Goal: Task Accomplishment & Management: Complete application form

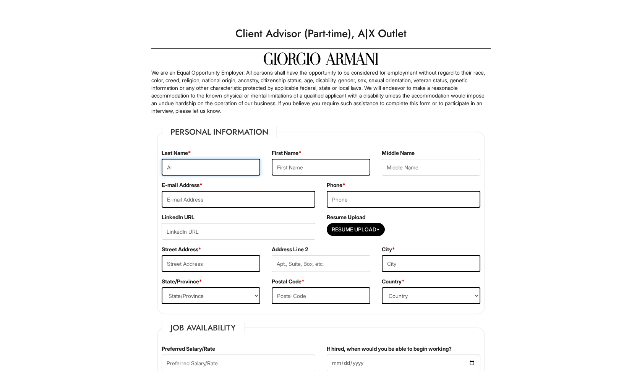
type input "A"
type input "[PERSON_NAME]"
type input "[EMAIL_ADDRESS][DOMAIN_NAME]"
type input "7866752080"
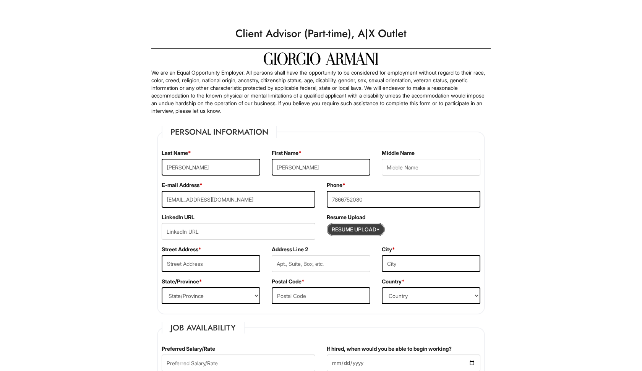
click at [342, 231] on input "Resume Upload*" at bounding box center [355, 229] width 57 height 12
type input "C:\fakepath\AlanEscobarResume.pdf"
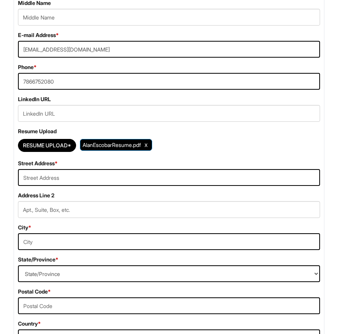
scroll to position [217, 0]
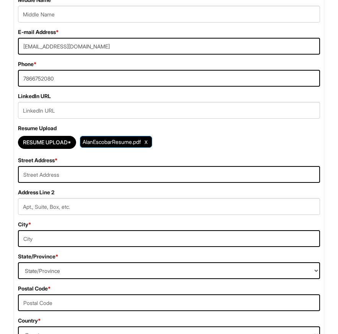
click at [107, 160] on div "Street Address *" at bounding box center [168, 170] width 313 height 26
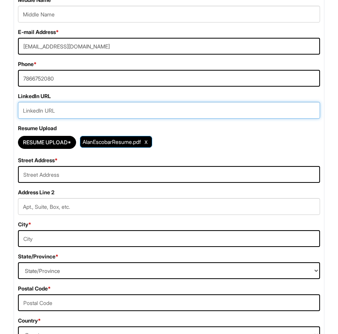
click at [80, 108] on input "url" at bounding box center [169, 110] width 302 height 17
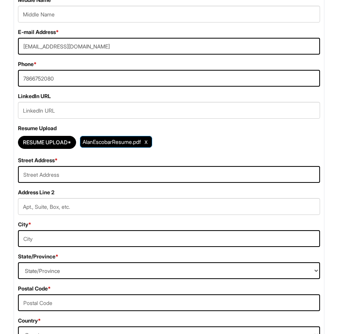
click at [103, 146] on span "AlanEscobarResume.pdf" at bounding box center [116, 142] width 72 height 12
click at [103, 145] on span "AlanEscobarResume.pdf" at bounding box center [112, 142] width 58 height 6
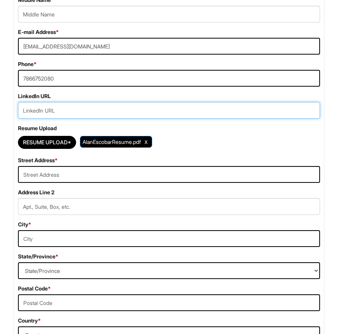
click at [55, 110] on input "url" at bounding box center [169, 110] width 302 height 17
paste input "[URL][DOMAIN_NAME][PERSON_NAME]"
type input "[URL][DOMAIN_NAME][PERSON_NAME]"
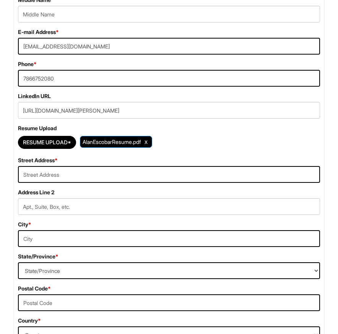
click at [238, 149] on div "Resume Upload* AlanEscobarResume.pdf" at bounding box center [169, 142] width 302 height 17
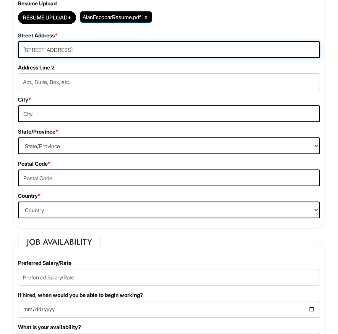
scroll to position [356, 0]
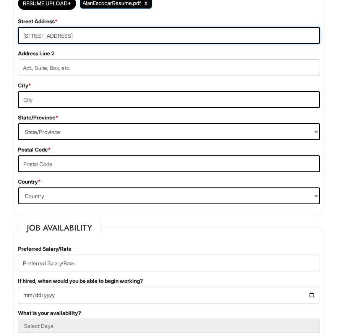
type input "[STREET_ADDRESS]"
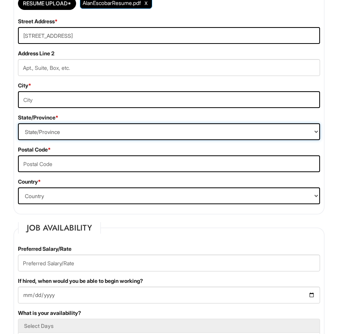
select select "FL"
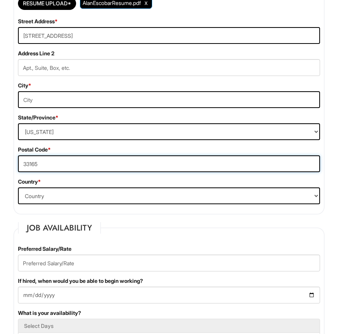
type input "33165"
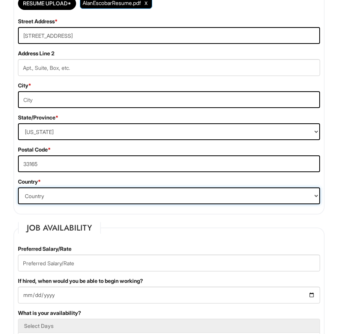
select select "[GEOGRAPHIC_DATA]"
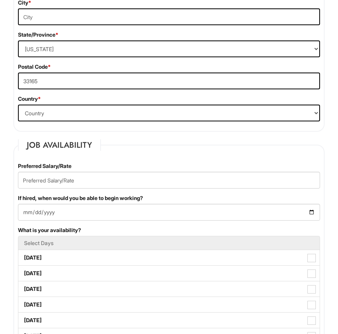
scroll to position [442, 0]
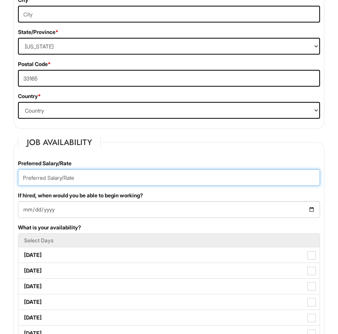
click at [48, 181] on input "text" at bounding box center [169, 177] width 302 height 17
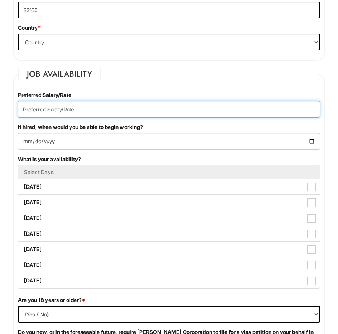
scroll to position [510, 0]
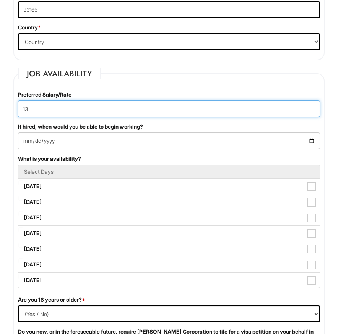
type input "13"
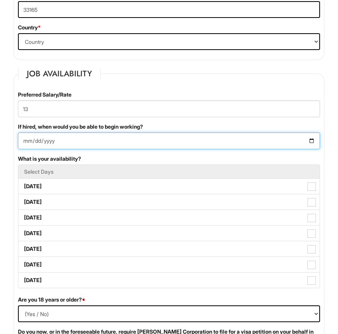
click at [50, 143] on input "If hired, when would you be able to begin working?" at bounding box center [169, 141] width 302 height 17
click at [35, 141] on input "If hired, when would you be able to begin working?" at bounding box center [169, 141] width 302 height 17
type input "[DATE]"
click at [93, 146] on input "[DATE]" at bounding box center [169, 141] width 302 height 17
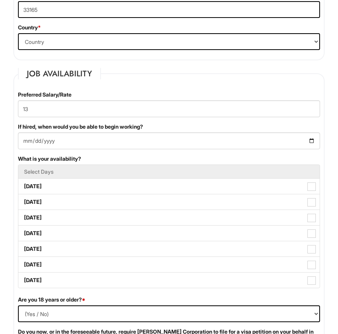
click at [95, 152] on div "Preferred Salary/Rate 13 If hired, when would you be able to begin working? [DA…" at bounding box center [168, 193] width 313 height 205
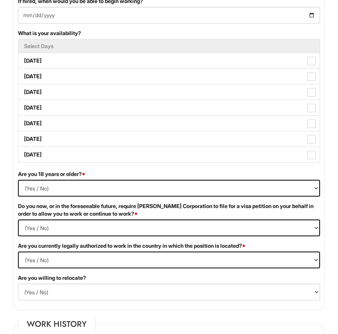
scroll to position [638, 0]
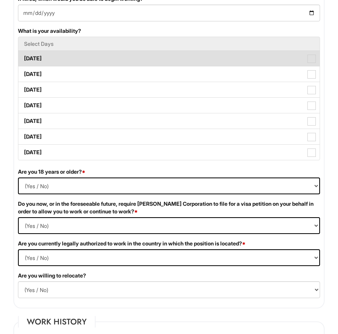
click at [86, 61] on label "[DATE]" at bounding box center [168, 58] width 301 height 15
click at [23, 57] on Available_Monday "[DATE]" at bounding box center [20, 54] width 5 height 5
checkbox Available_Monday "true"
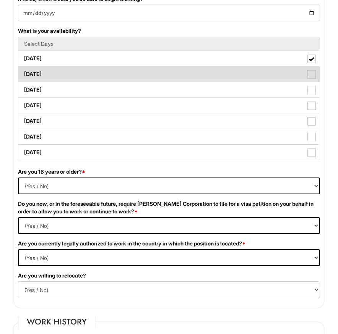
click at [90, 72] on label "[DATE]" at bounding box center [168, 73] width 301 height 15
click at [23, 72] on Available_Tuesday "[DATE]" at bounding box center [20, 70] width 5 height 5
checkbox Available_Tuesday "true"
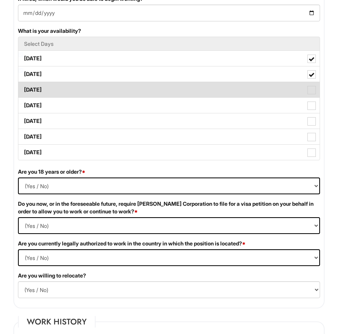
click at [93, 90] on label "[DATE]" at bounding box center [168, 89] width 301 height 15
click at [23, 89] on Available_Wednesday "[DATE]" at bounding box center [20, 86] width 5 height 5
checkbox Available_Wednesday "true"
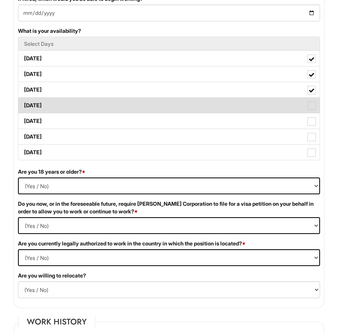
click at [96, 107] on label "[DATE]" at bounding box center [168, 105] width 301 height 15
click at [23, 104] on Available_Thursday "[DATE]" at bounding box center [20, 101] width 5 height 5
checkbox Available_Thursday "true"
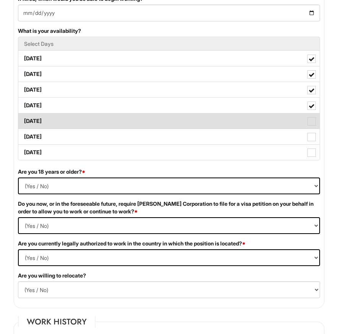
click at [94, 123] on label "[DATE]" at bounding box center [168, 120] width 301 height 15
click at [23, 120] on Available_Friday "[DATE]" at bounding box center [20, 117] width 5 height 5
checkbox Available_Friday "true"
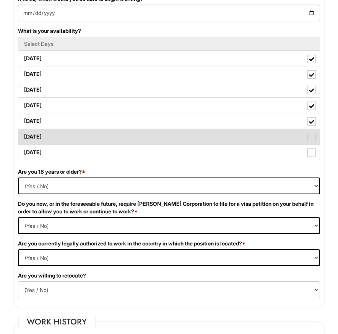
click at [95, 134] on label "[DATE]" at bounding box center [168, 136] width 301 height 15
click at [23, 134] on Available_Saturday "[DATE]" at bounding box center [20, 133] width 5 height 5
checkbox Available_Saturday "true"
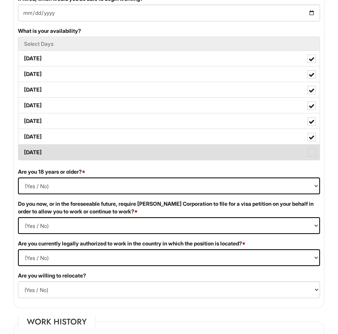
click at [94, 148] on label "[DATE]" at bounding box center [168, 152] width 301 height 15
click at [23, 148] on Available_Sunday "[DATE]" at bounding box center [20, 148] width 5 height 5
checkbox Available_Sunday "true"
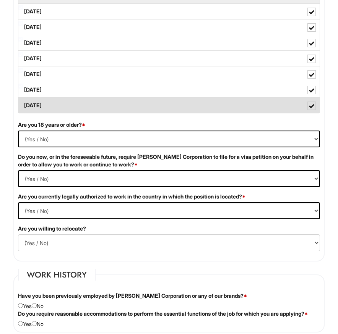
scroll to position [690, 0]
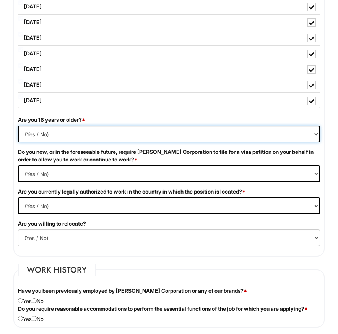
select select "No"
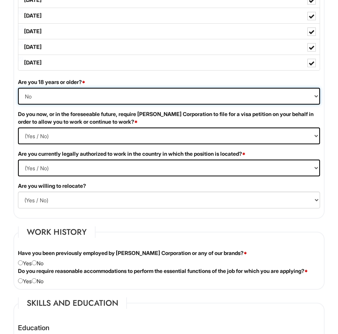
scroll to position [730, 0]
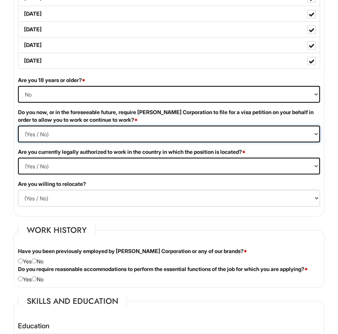
select Required "No"
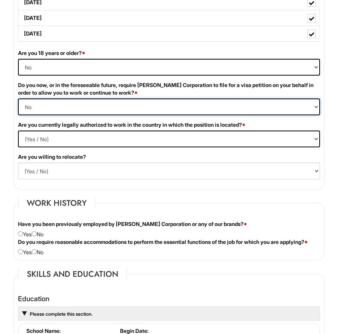
scroll to position [759, 0]
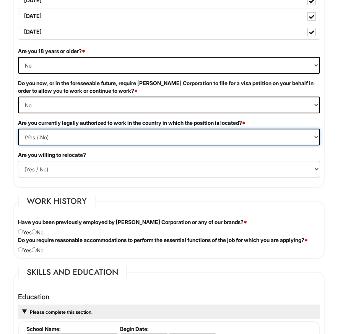
select select "Yes"
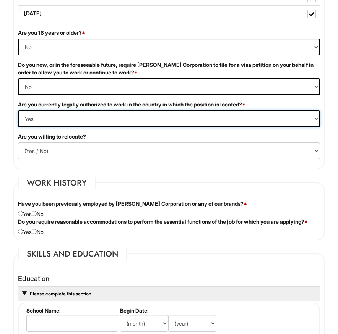
scroll to position [783, 0]
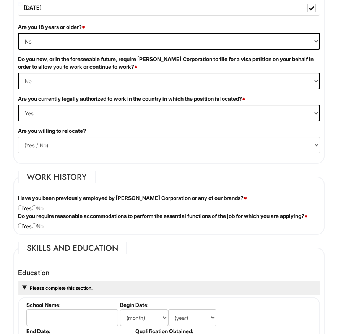
click at [41, 154] on div "Are you 18 years or older? * (Yes / No) Yes No Do you now, or in the foreseeabl…" at bounding box center [168, 91] width 313 height 136
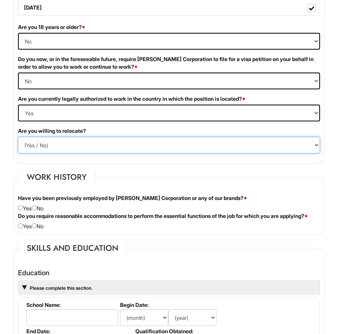
select select "N"
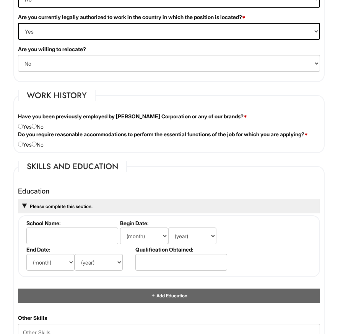
scroll to position [873, 0]
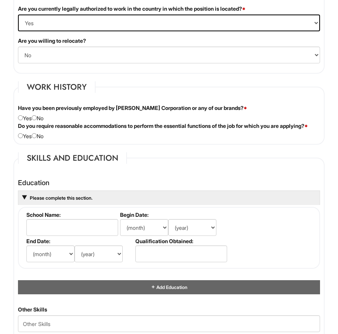
click at [37, 116] on input "radio" at bounding box center [34, 117] width 5 height 5
radio input "true"
click at [43, 140] on div "Do you require reasonable accommodations to perform the essential functions of …" at bounding box center [168, 131] width 313 height 18
click at [37, 138] on input "radio" at bounding box center [34, 135] width 5 height 5
radio input "true"
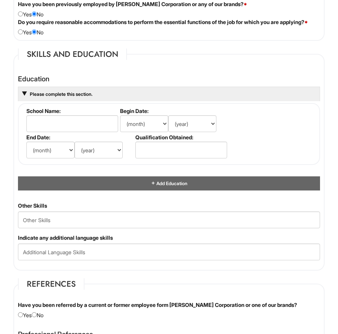
scroll to position [986, 0]
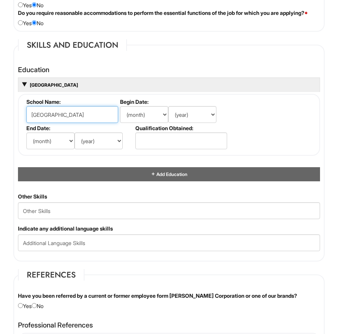
click at [50, 123] on input "[GEOGRAPHIC_DATA]" at bounding box center [72, 114] width 92 height 17
click at [50, 121] on input "[GEOGRAPHIC_DATA]" at bounding box center [72, 114] width 92 height 17
click at [68, 120] on input "[GEOGRAPHIC_DATA]" at bounding box center [72, 114] width 92 height 17
click at [84, 123] on input "[GEOGRAPHIC_DATA]" at bounding box center [72, 114] width 92 height 17
type input "[GEOGRAPHIC_DATA]"
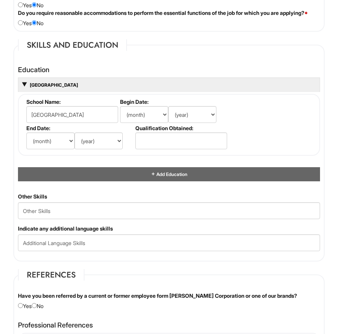
select select "8"
click at [175, 131] on label "Qualification Obtained:" at bounding box center [180, 128] width 91 height 6
select select "2022"
select select "6"
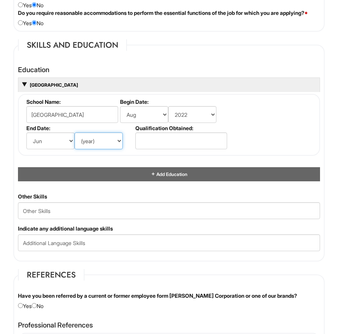
select select "2026"
click at [119, 156] on fieldset "School Name: [GEOGRAPHIC_DATA] Begin Date: (month) Jan Feb Mar Apr May Jun [DAT…" at bounding box center [169, 125] width 302 height 62
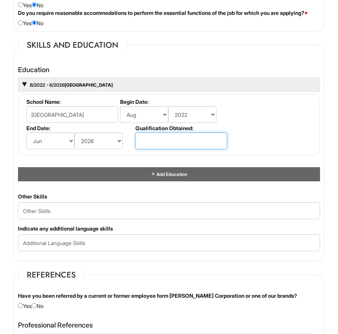
click at [147, 147] on input "text" at bounding box center [181, 141] width 92 height 17
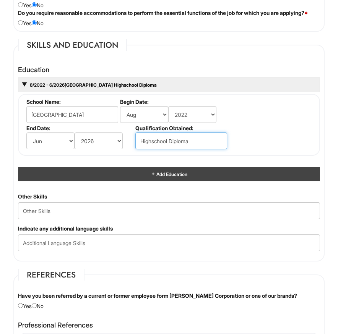
type input "Highschool Diploma"
click at [92, 173] on div "Add Education" at bounding box center [169, 174] width 302 height 14
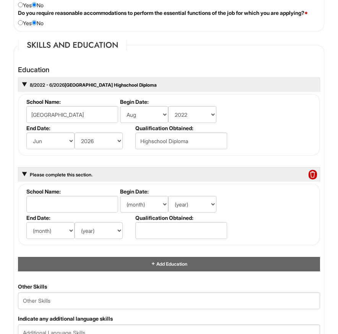
click at [82, 178] on span "Please complete this section." at bounding box center [60, 175] width 63 height 6
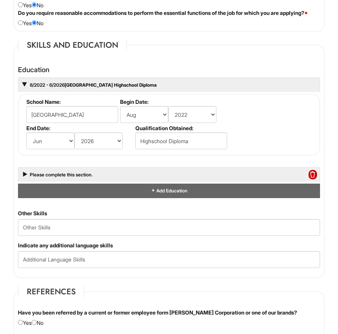
scroll to position [1005, 0]
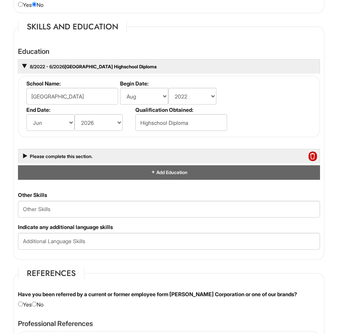
click at [309, 162] on span at bounding box center [312, 157] width 8 height 10
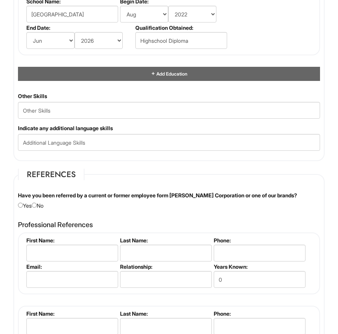
scroll to position [1088, 0]
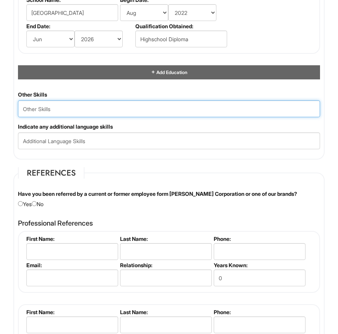
click at [85, 117] on Skills "text" at bounding box center [169, 108] width 302 height 17
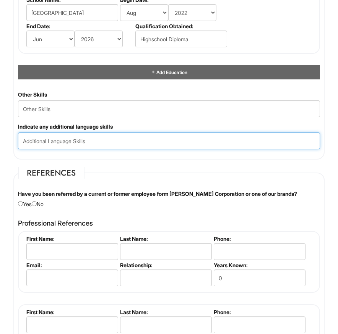
click at [65, 149] on input "text" at bounding box center [169, 141] width 302 height 17
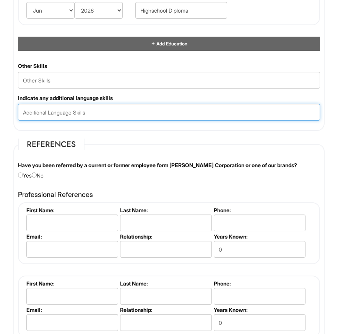
scroll to position [1117, 0]
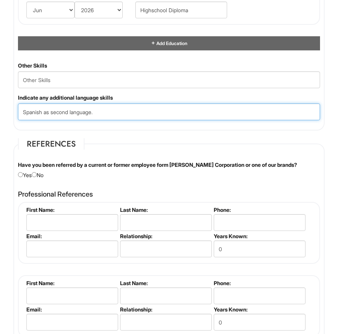
type input "Spanish as second language."
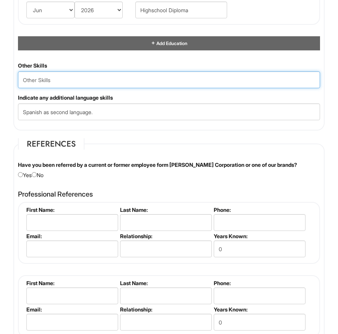
click at [63, 80] on Skills "text" at bounding box center [169, 79] width 302 height 17
type Skills "Athletic training."
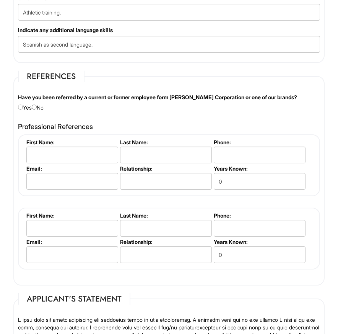
scroll to position [1188, 0]
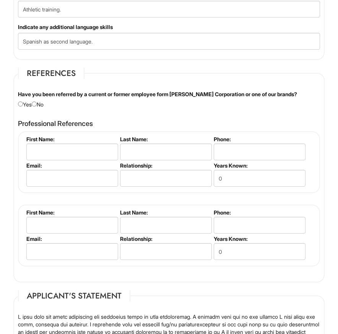
click at [37, 107] on input "radio" at bounding box center [34, 104] width 5 height 5
radio input "true"
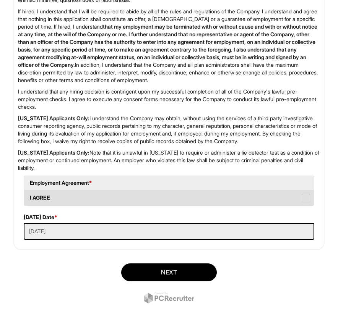
scroll to position [1578, 0]
click at [49, 199] on label "I AGREE" at bounding box center [169, 197] width 290 height 15
click at [29, 197] on AGREE "I AGREE" at bounding box center [26, 194] width 5 height 5
checkbox AGREE "true"
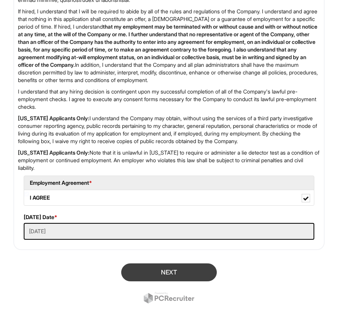
click at [126, 272] on button "Next" at bounding box center [169, 273] width 96 height 18
click at [154, 277] on div "Review Required Fields" at bounding box center [169, 284] width 322 height 53
click at [140, 269] on button "SUBMIT" at bounding box center [169, 273] width 96 height 18
type input "[GEOGRAPHIC_DATA]"
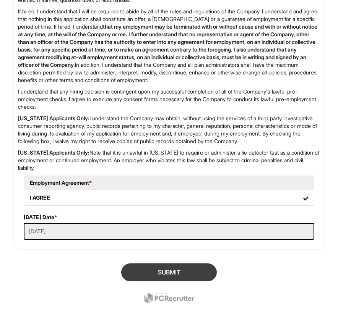
click at [175, 270] on button "SUBMIT" at bounding box center [169, 273] width 96 height 18
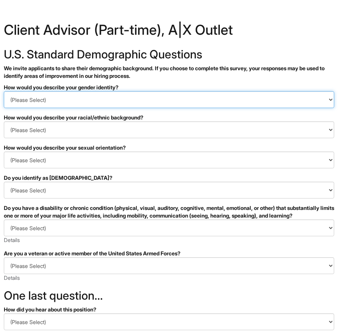
select select "Man"
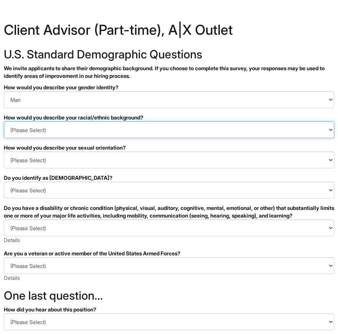
select select "Hispanic, Latinx or of Spanish Origin"
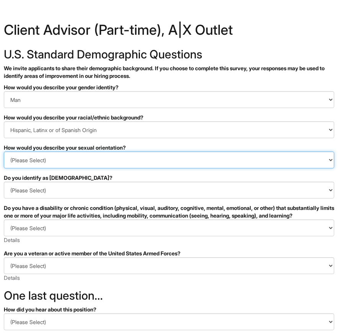
select select "I don't wish to answer"
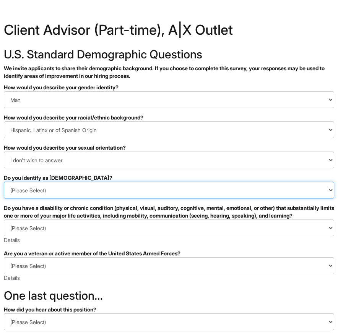
select select "No"
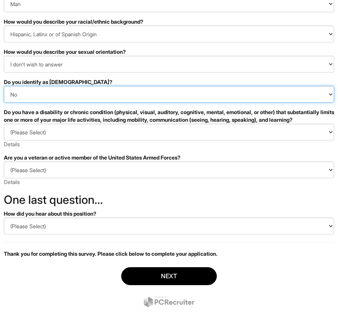
scroll to position [104, 0]
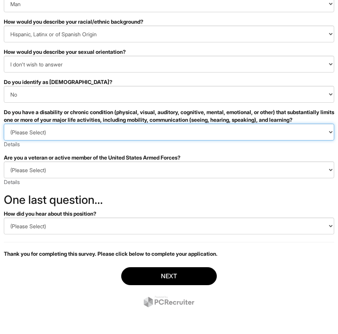
select select "NO, I DON'T HAVE A DISABILITY"
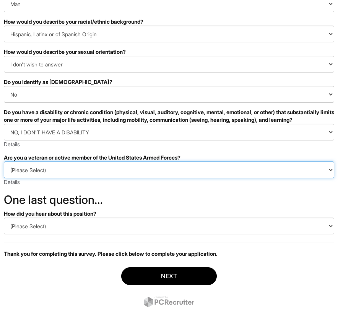
select select "I AM NOT A PROTECTED VETERAN"
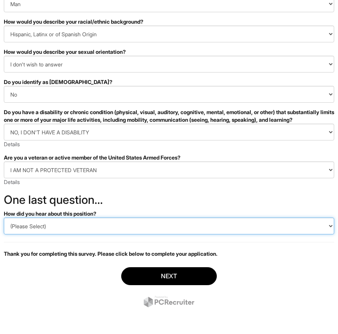
select select "Other"
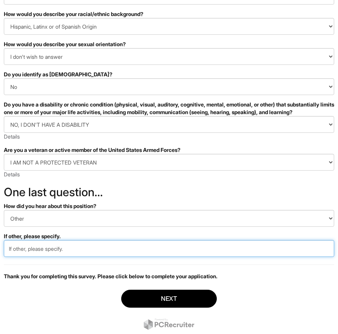
click at [83, 257] on input "text" at bounding box center [169, 248] width 330 height 17
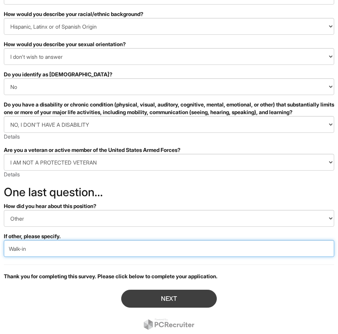
type input "Walk-in"
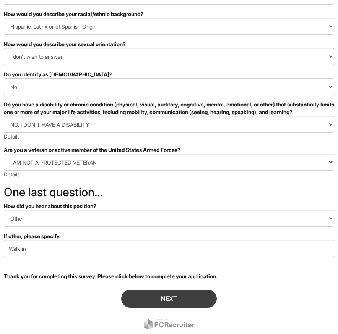
click at [147, 307] on button "Next" at bounding box center [169, 299] width 96 height 18
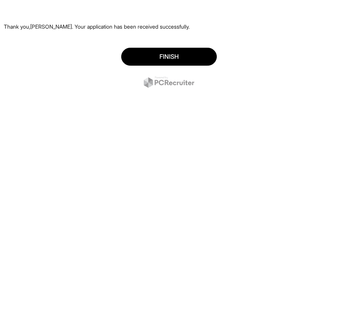
click at [167, 44] on div "Finish" at bounding box center [169, 68] width 330 height 53
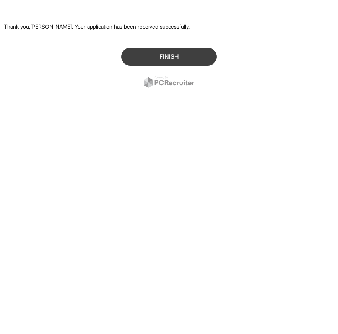
click at [167, 58] on button "Finish" at bounding box center [169, 57] width 96 height 18
